Goal: Use online tool/utility: Utilize a website feature to perform a specific function

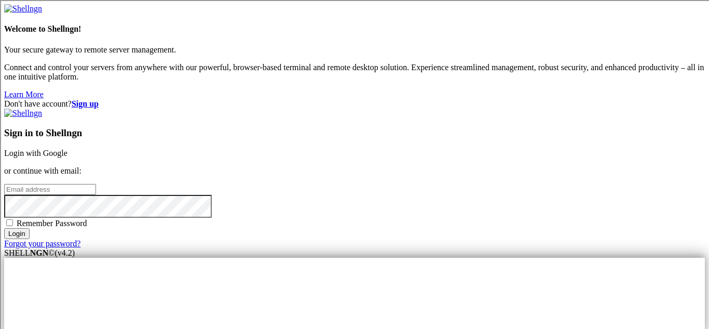
click at [68, 149] on link "Login with Google" at bounding box center [35, 153] width 63 height 9
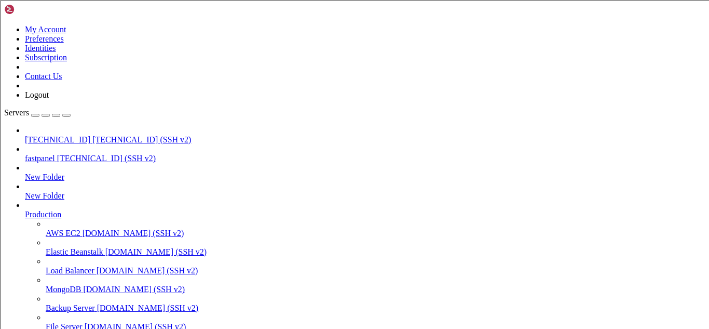
click at [90, 154] on span "[TECHNICAL_ID] (SSH v2)" at bounding box center [106, 158] width 99 height 9
click at [55, 154] on span "fastpanel" at bounding box center [40, 158] width 30 height 9
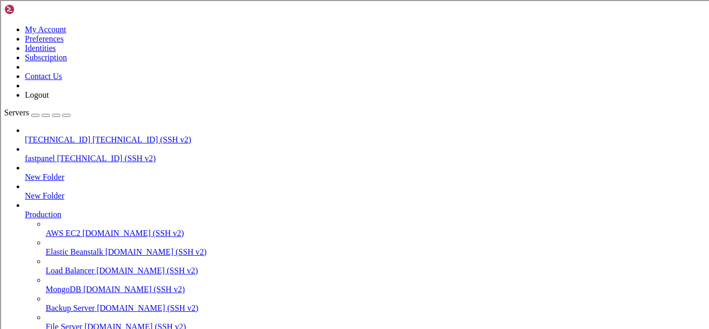
click at [55, 154] on span "fastpanel" at bounding box center [40, 158] width 30 height 9
click at [91, 154] on span "[TECHNICAL_ID] (SSH v2)" at bounding box center [106, 158] width 99 height 9
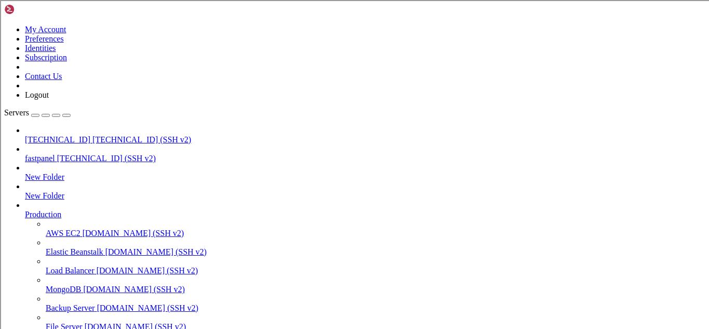
click at [51, 154] on span "fastpanel" at bounding box center [40, 158] width 30 height 9
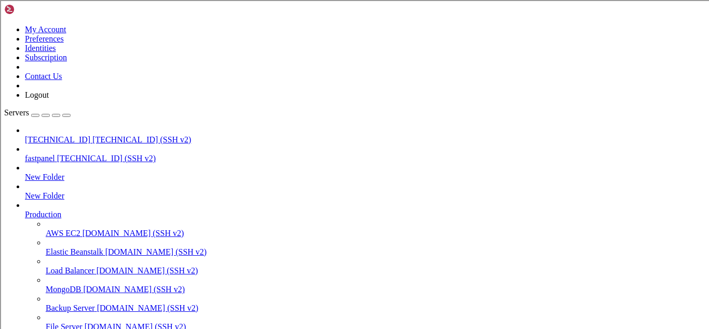
drag, startPoint x: 32, startPoint y: 754, endPoint x: 199, endPoint y: 783, distance: 170.2
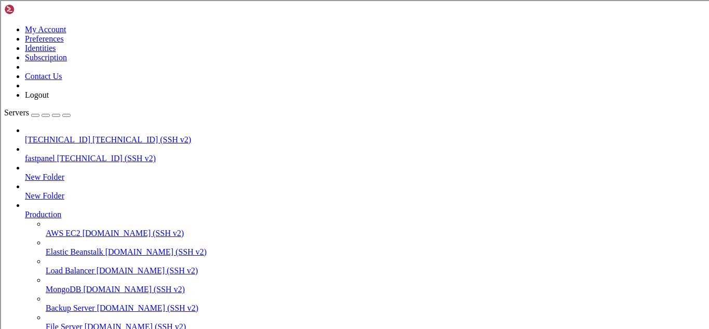
drag, startPoint x: 526, startPoint y: 793, endPoint x: 257, endPoint y: 737, distance: 275.3
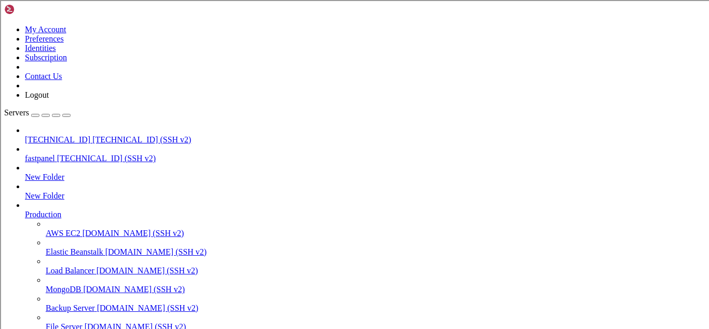
drag, startPoint x: 196, startPoint y: 709, endPoint x: 301, endPoint y: 849, distance: 174.6
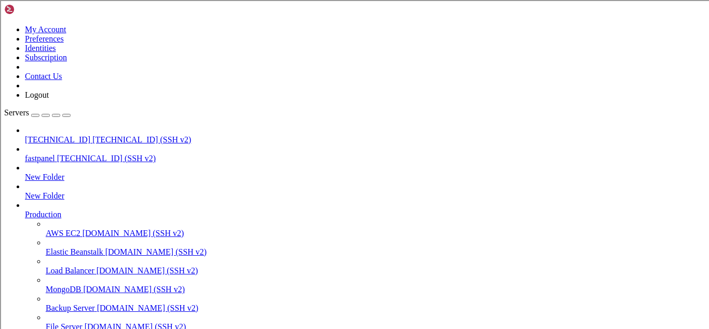
scroll to position [430, 0]
drag, startPoint x: 192, startPoint y: 705, endPoint x: 317, endPoint y: 763, distance: 138.5
